Goal: Use online tool/utility

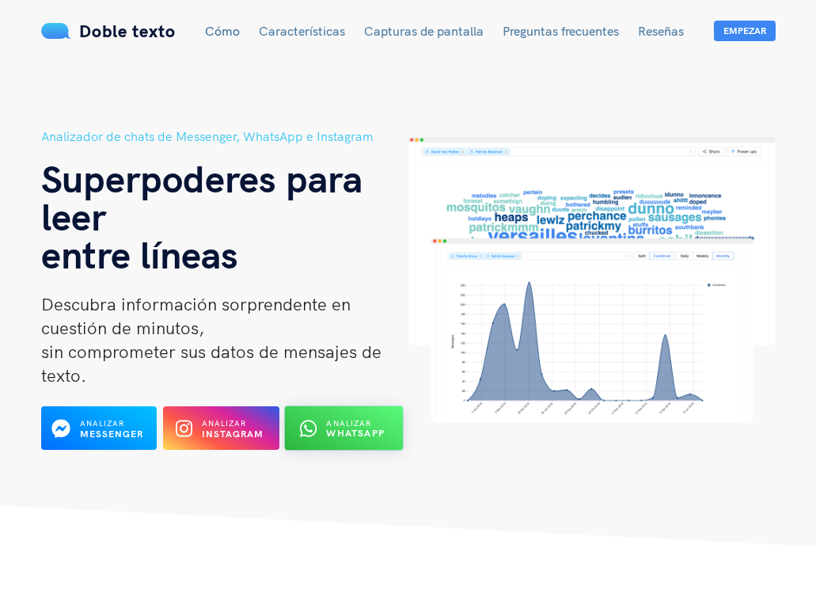
click at [352, 426] on font "Analizar" at bounding box center [348, 423] width 45 height 10
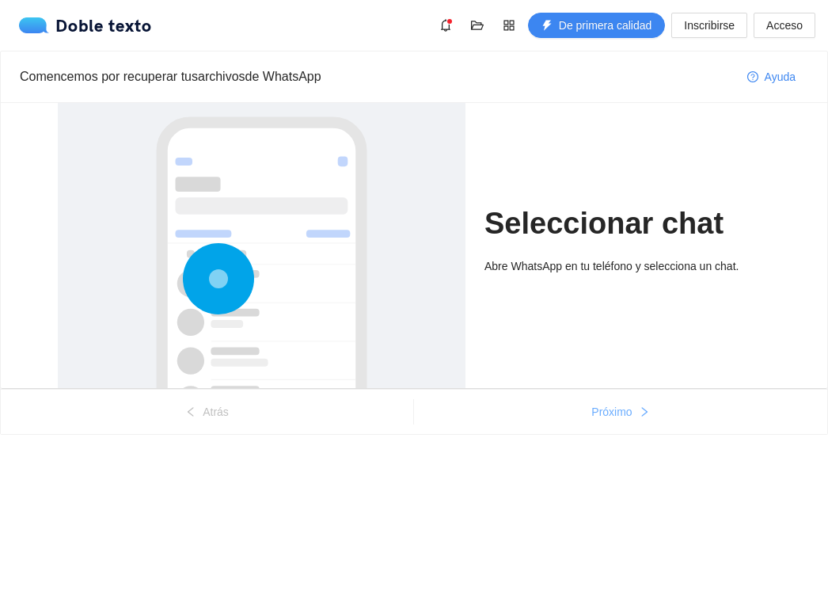
click at [607, 420] on button "Próximo" at bounding box center [620, 411] width 413 height 25
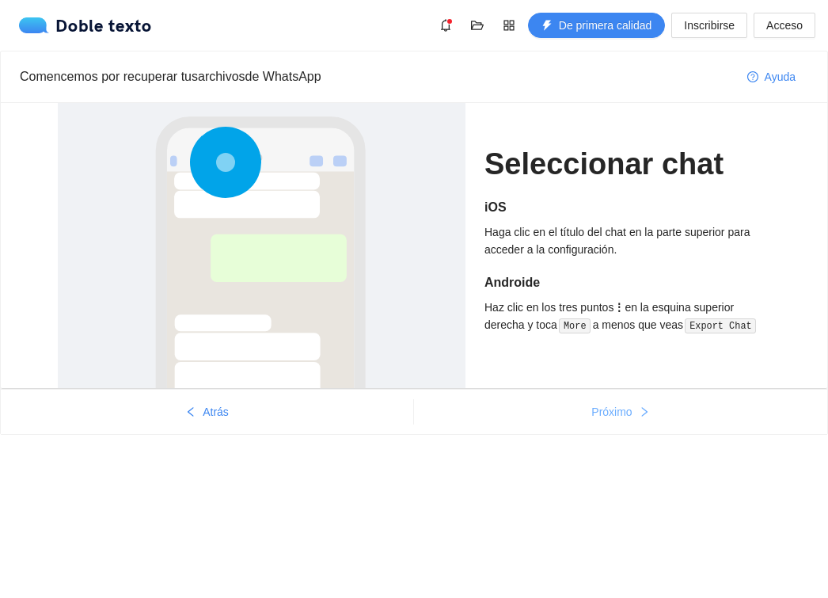
click at [607, 420] on button "Próximo" at bounding box center [620, 411] width 413 height 25
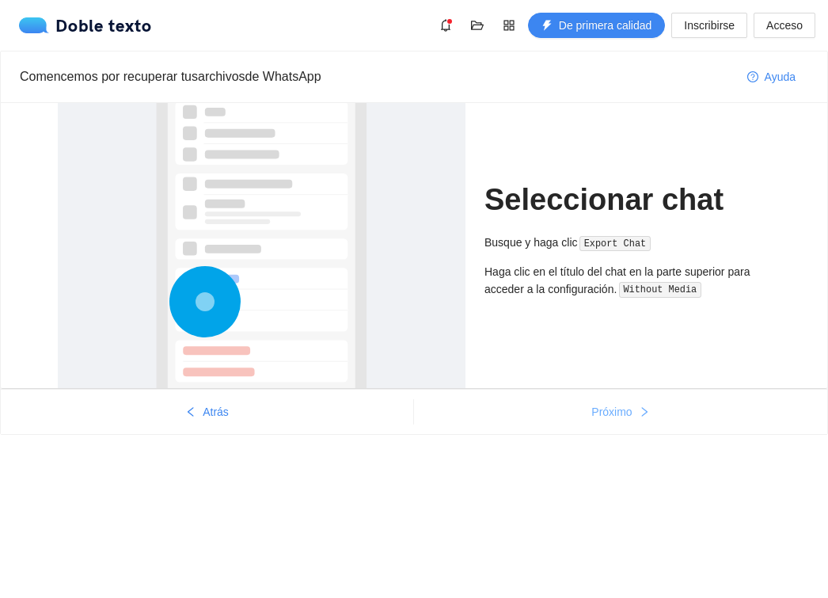
click at [607, 420] on button "Próximo" at bounding box center [620, 411] width 413 height 25
